Goal: Task Accomplishment & Management: Complete application form

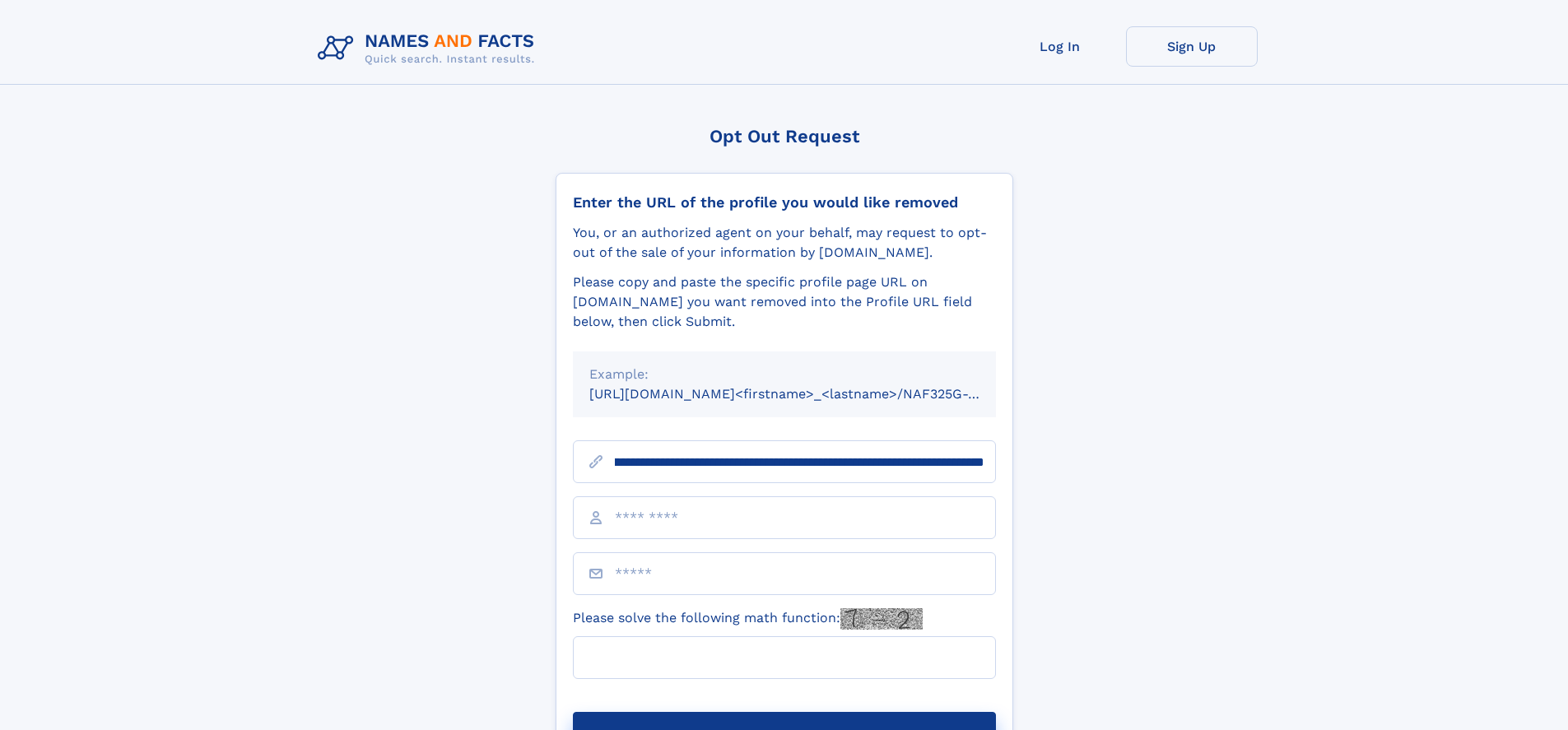
scroll to position [0, 199]
type input "**********"
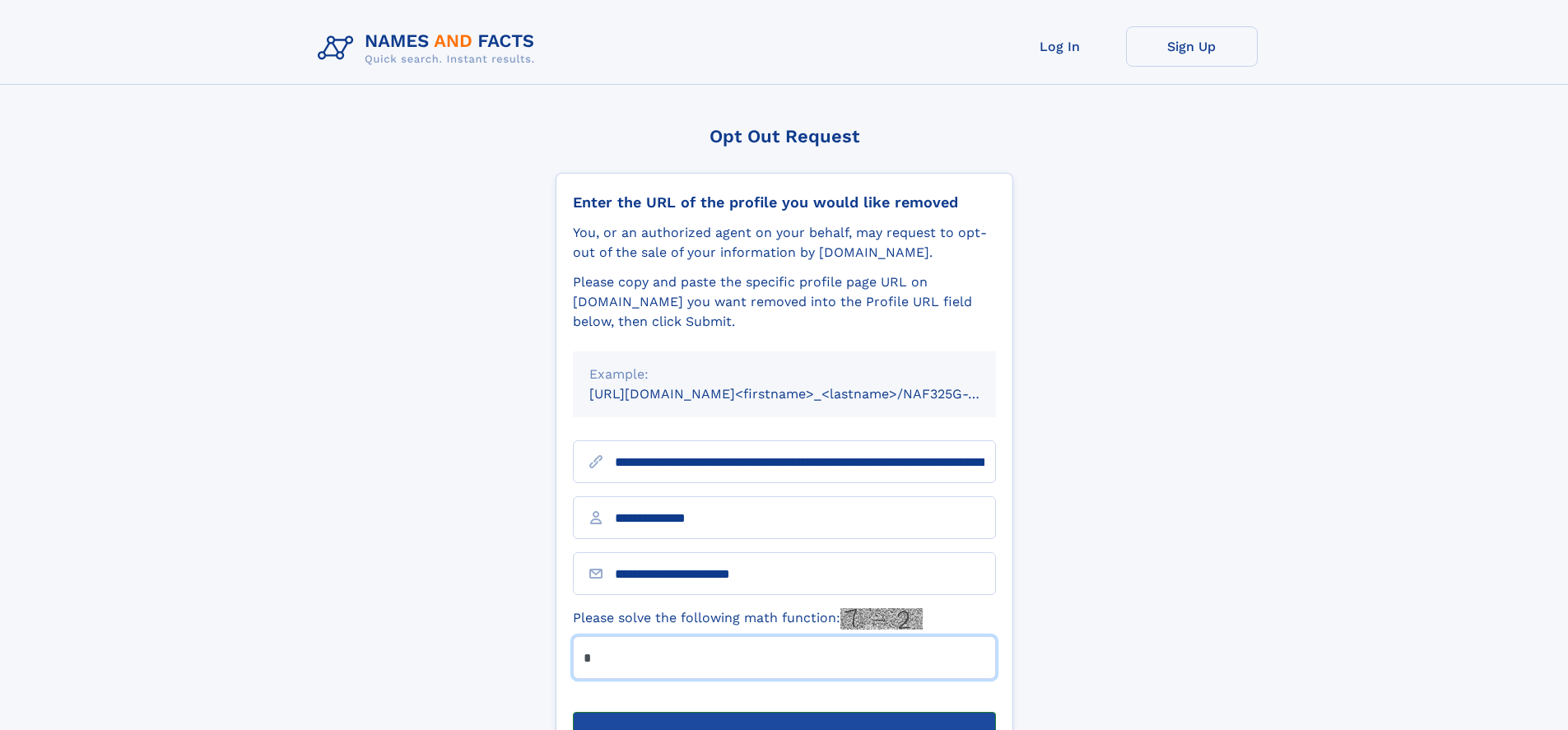
type input "*"
click at [784, 712] on button "Submit Opt Out Request" at bounding box center [784, 738] width 423 height 52
